Goal: Navigation & Orientation: Go to known website

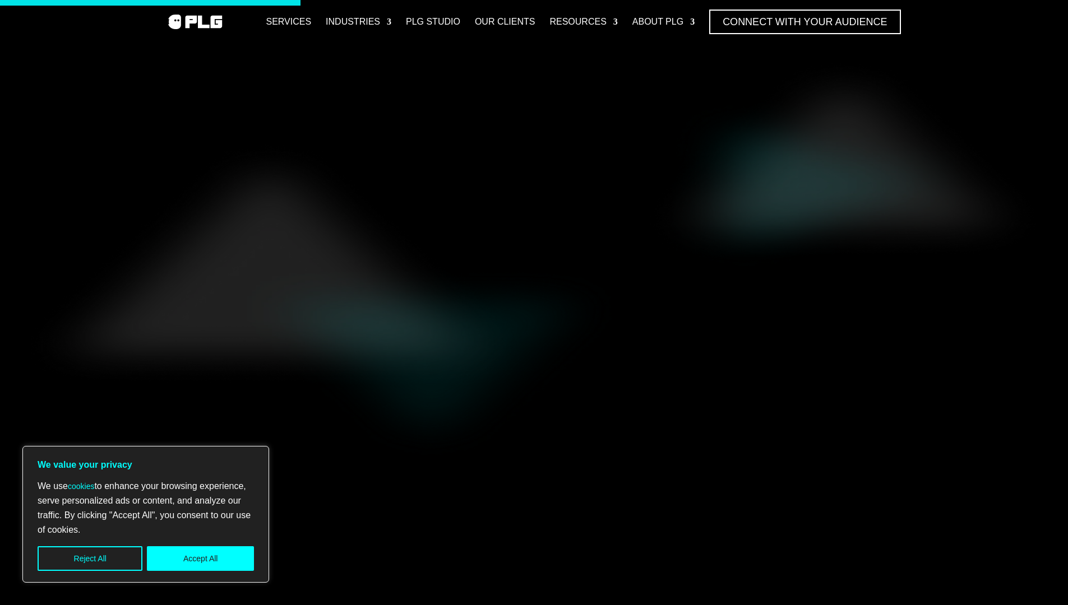
click at [226, 552] on button "Accept All" at bounding box center [200, 559] width 107 height 25
